Goal: Check status: Check status

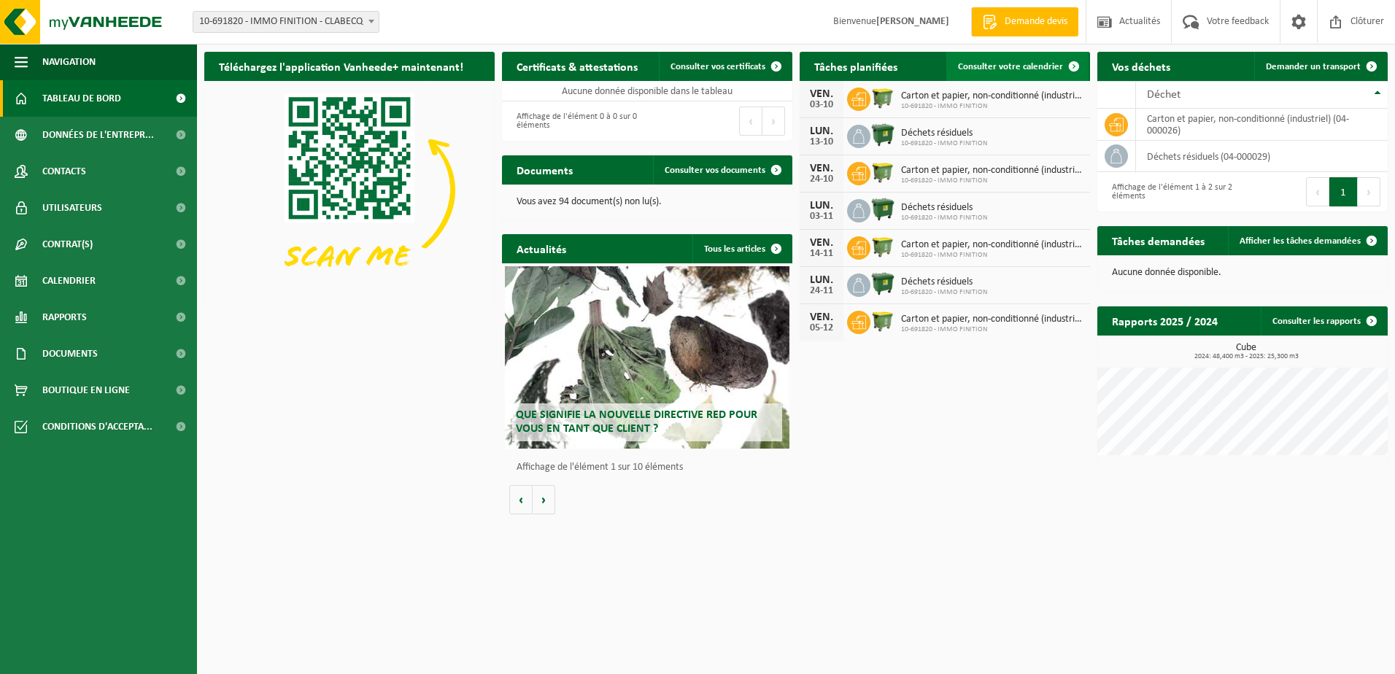
click at [1015, 68] on span "Consulter votre calendrier" at bounding box center [1010, 66] width 105 height 9
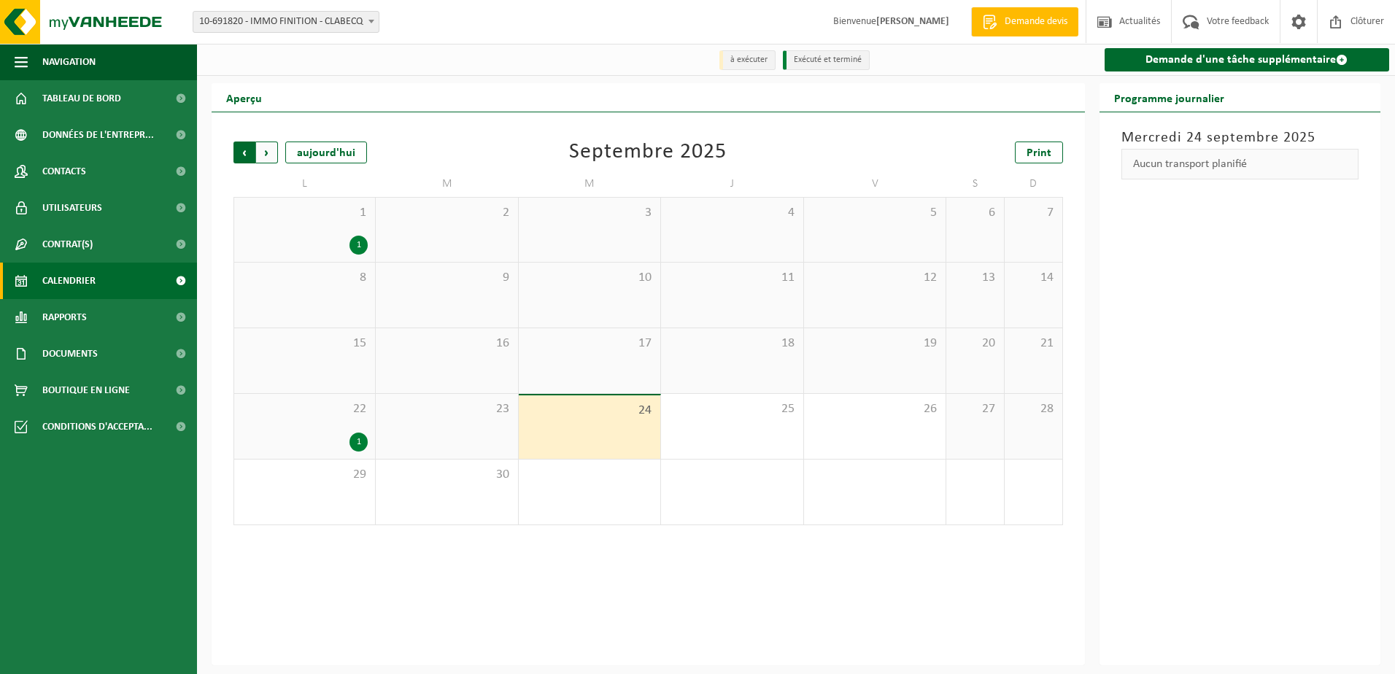
click at [266, 151] on span "Suivant" at bounding box center [267, 153] width 22 height 22
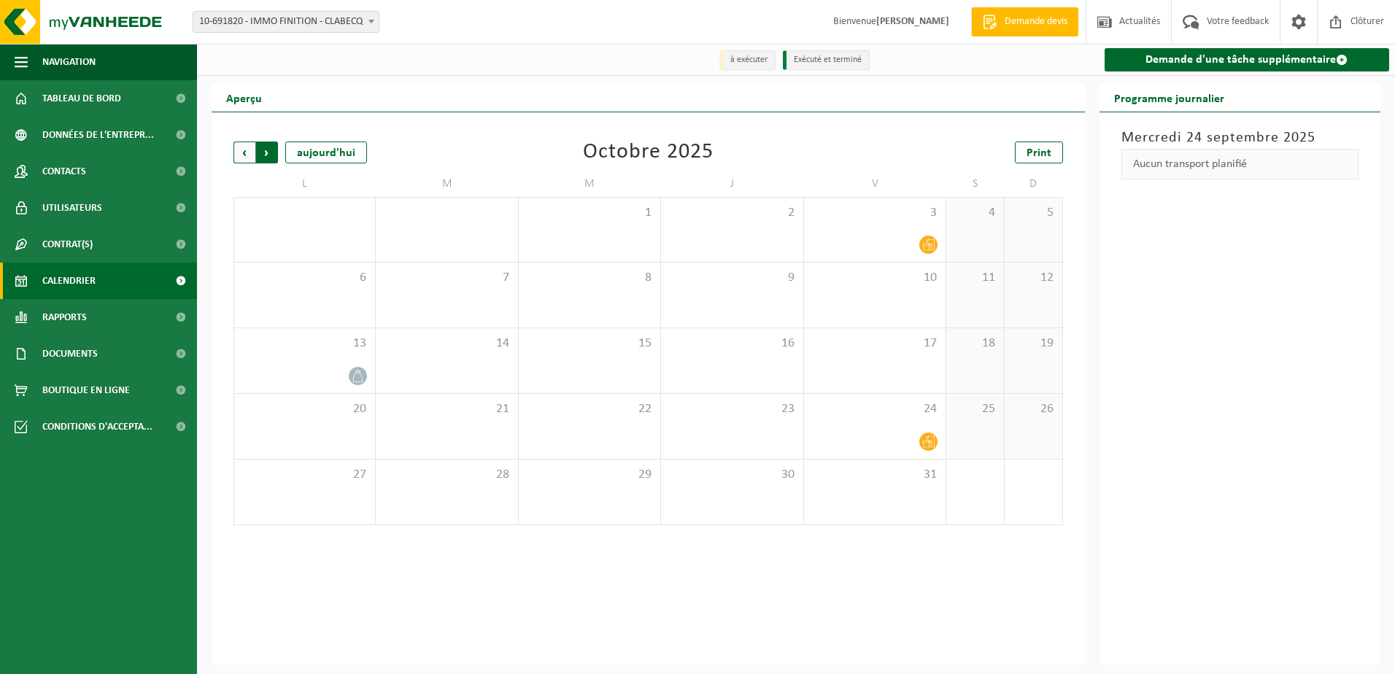
click at [249, 153] on span "Précédent" at bounding box center [244, 153] width 22 height 22
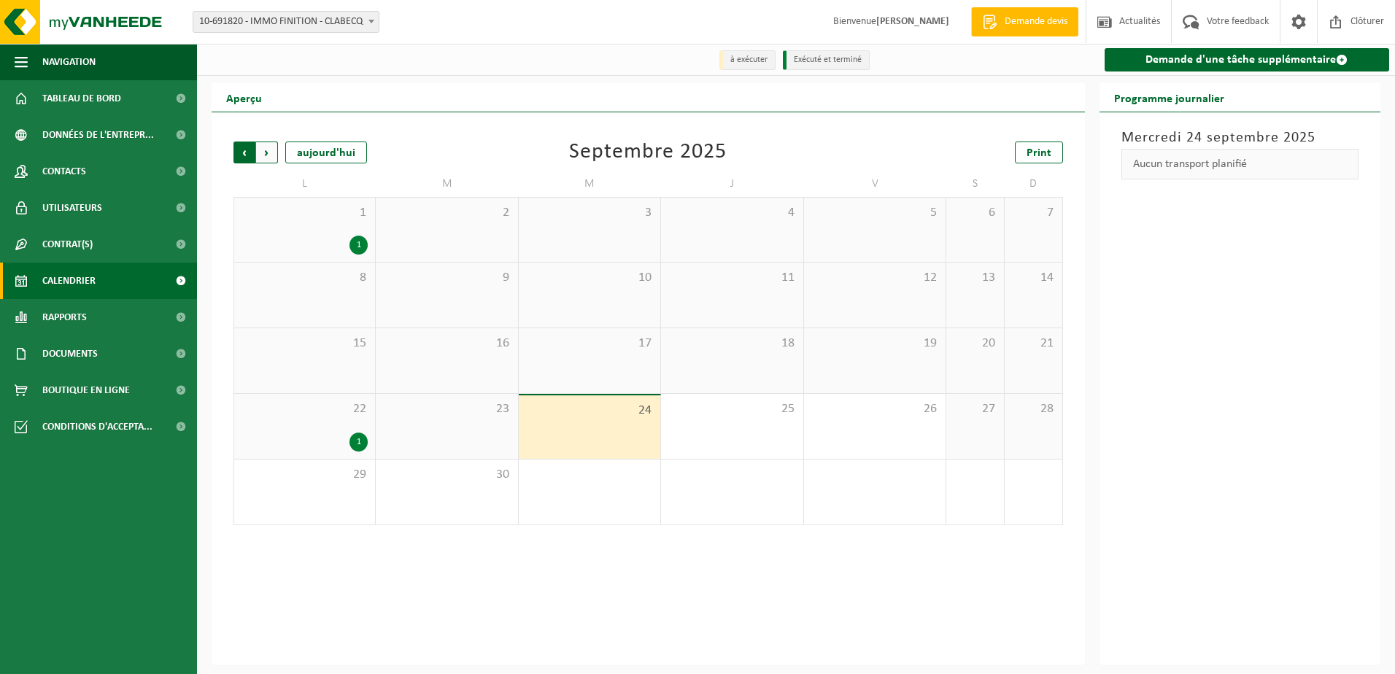
click at [266, 151] on span "Suivant" at bounding box center [267, 153] width 22 height 22
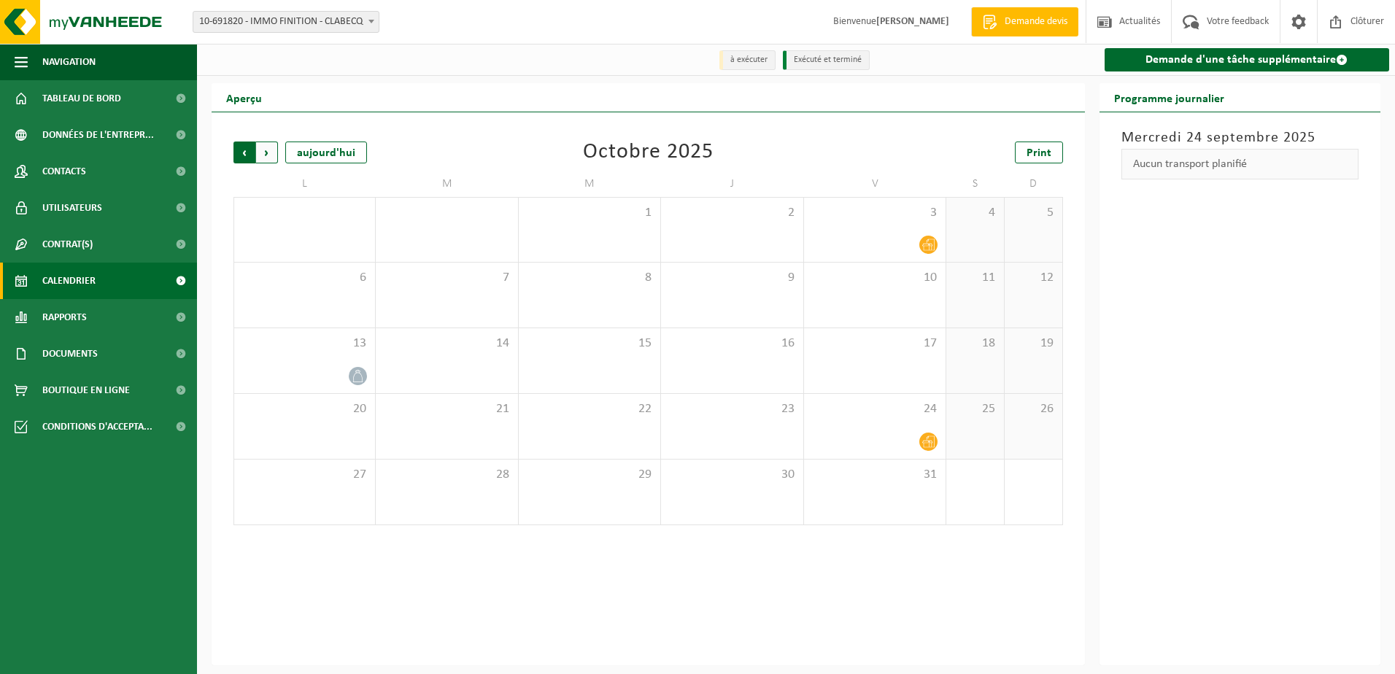
click at [270, 152] on span "Suivant" at bounding box center [267, 153] width 22 height 22
click at [236, 150] on span "Précédent" at bounding box center [244, 153] width 22 height 22
click at [264, 145] on span "Suivant" at bounding box center [267, 153] width 22 height 22
click at [265, 147] on span "Suivant" at bounding box center [267, 153] width 22 height 22
